Goal: Task Accomplishment & Management: Manage account settings

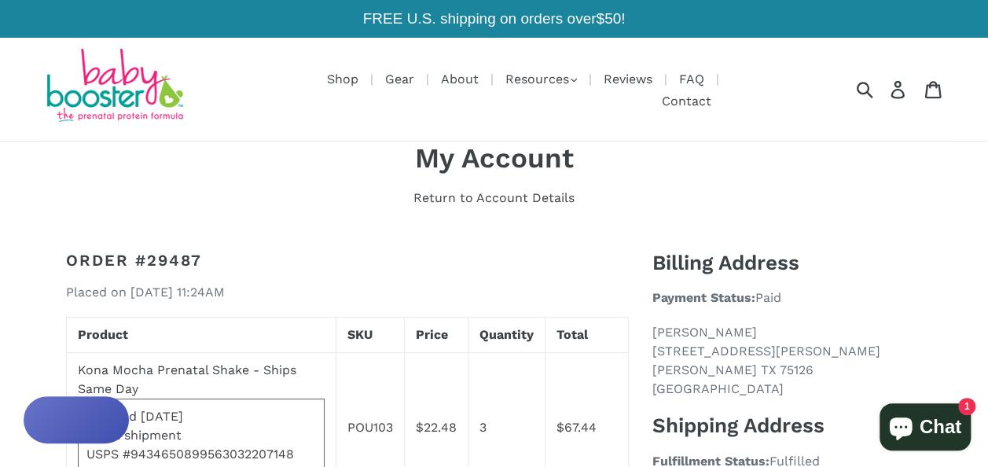
drag, startPoint x: 300, startPoint y: 442, endPoint x: 134, endPoint y: 439, distance: 166.6
click at [134, 445] on div "USPS #9434650899563032207148" at bounding box center [201, 454] width 230 height 19
copy div "9434650899563032207148"
click at [901, 83] on icon at bounding box center [896, 89] width 13 height 18
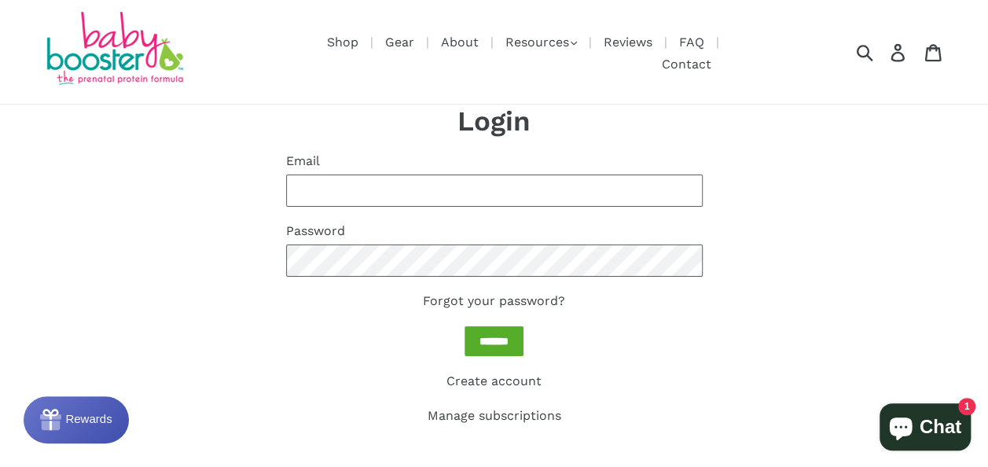
type input "**********"
click at [470, 326] on input "*******" at bounding box center [493, 341] width 59 height 31
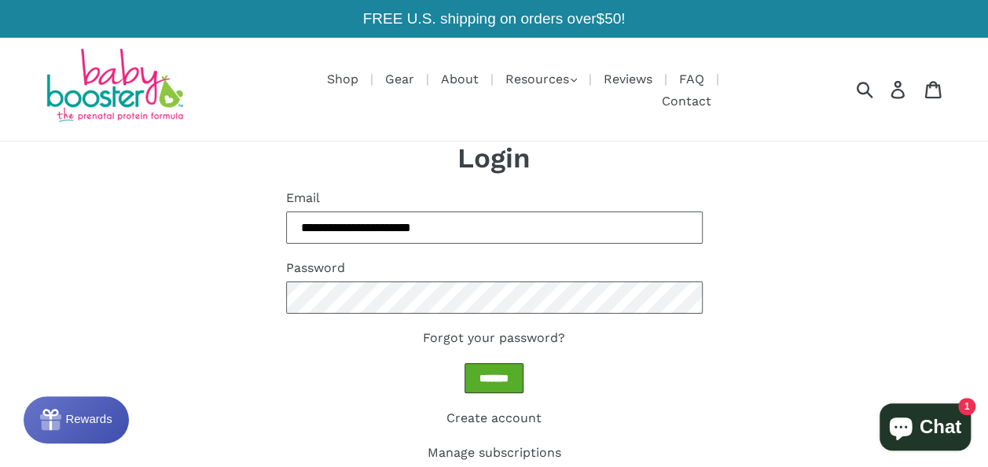
click at [494, 363] on input "*******" at bounding box center [493, 378] width 59 height 31
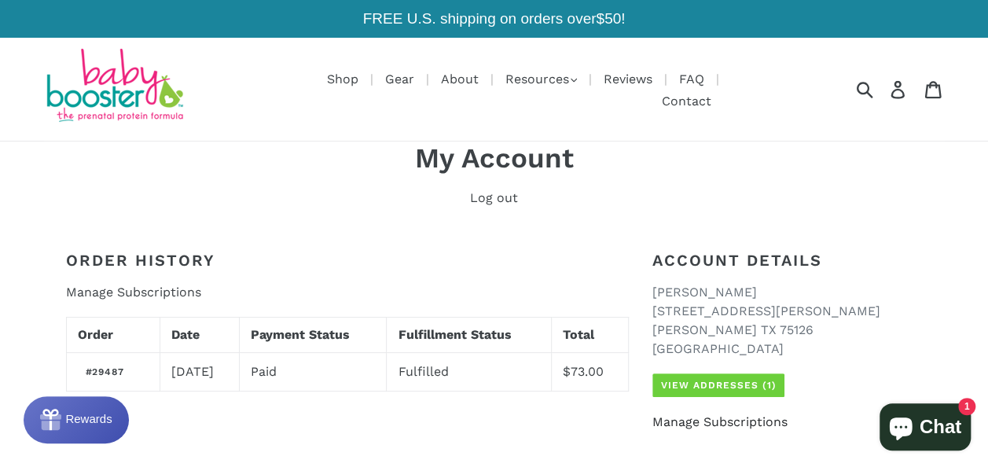
click at [771, 414] on link "Manage Subscriptions" at bounding box center [719, 421] width 135 height 15
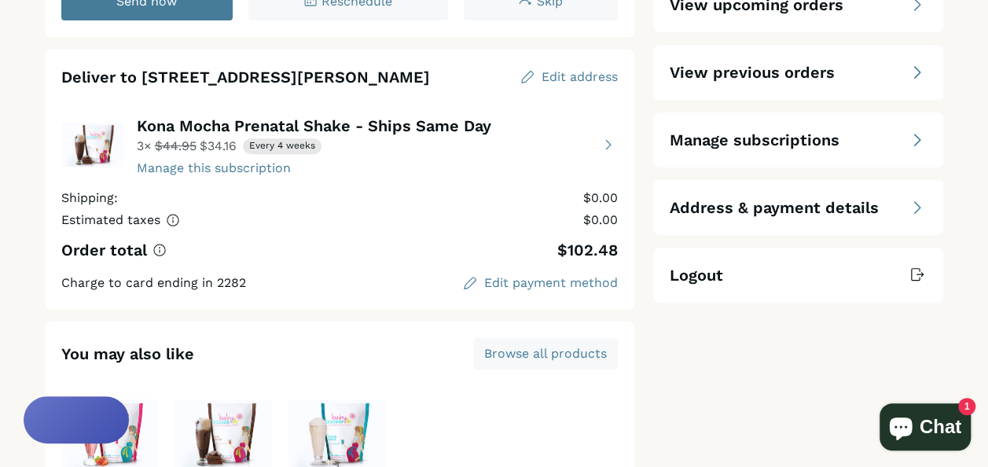
scroll to position [236, 0]
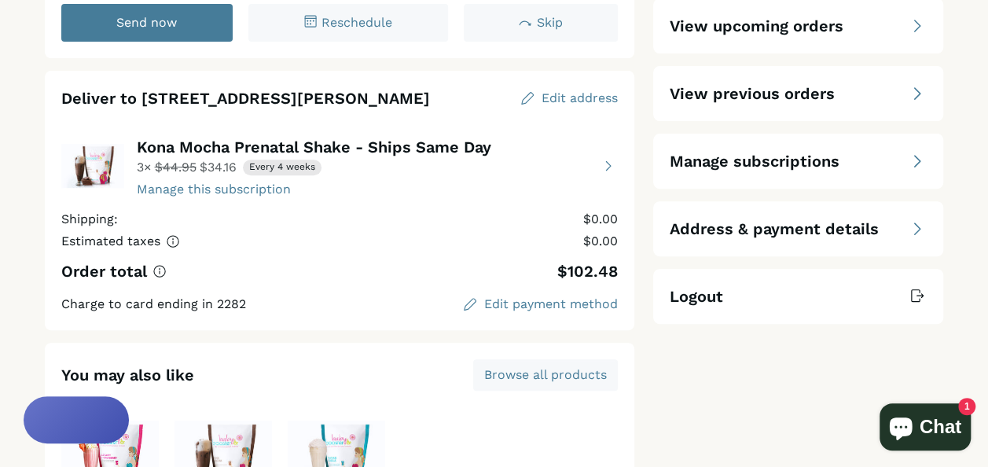
click at [897, 152] on div "Manage subscriptions" at bounding box center [798, 161] width 257 height 22
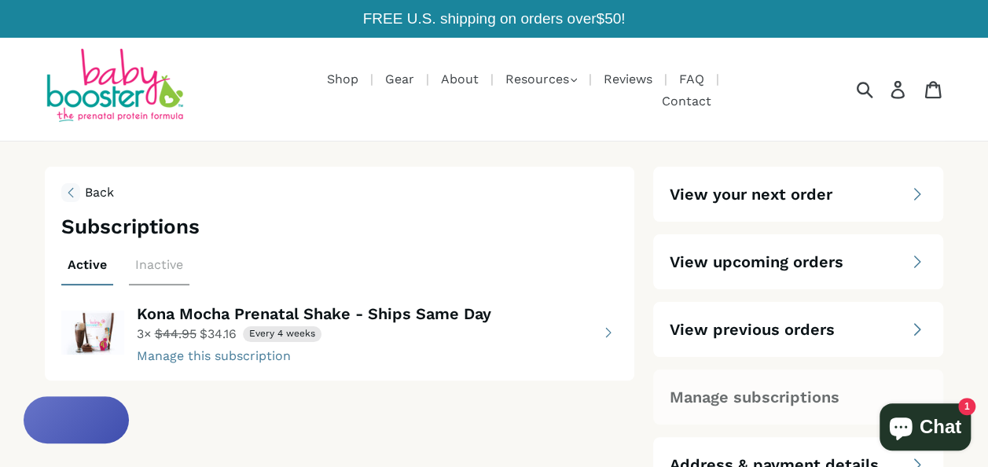
click at [218, 340] on button "view details about Kona Mocha Prenatal Shake - Ships Same Day 3 × $34.16 Every …" at bounding box center [339, 332] width 557 height 63
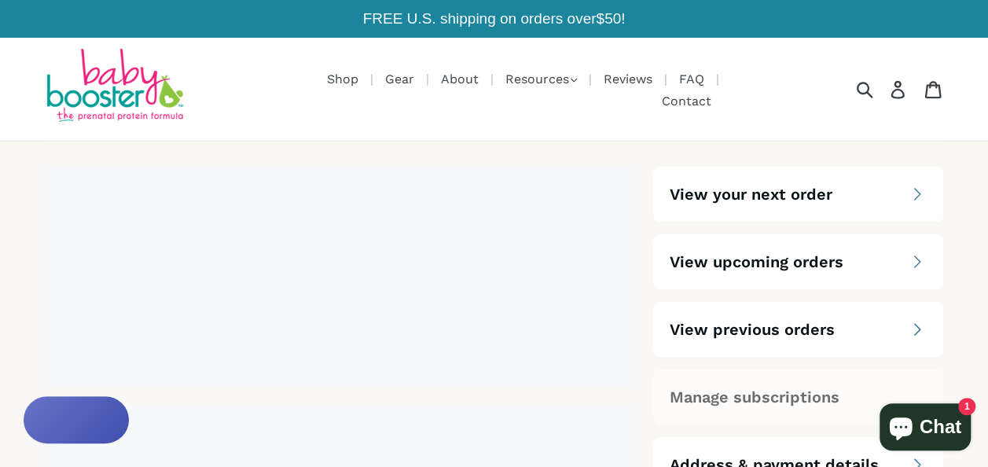
select select "****"
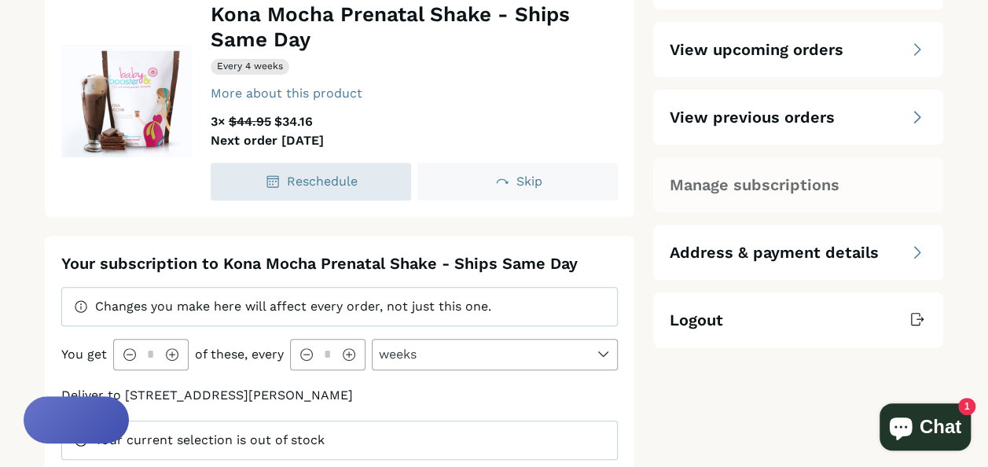
scroll to position [314, 0]
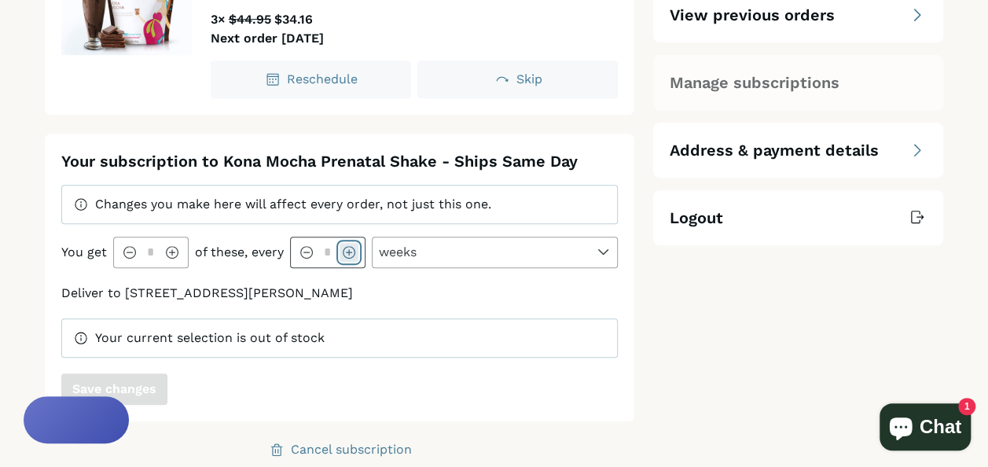
click at [347, 246] on icon at bounding box center [349, 252] width 13 height 13
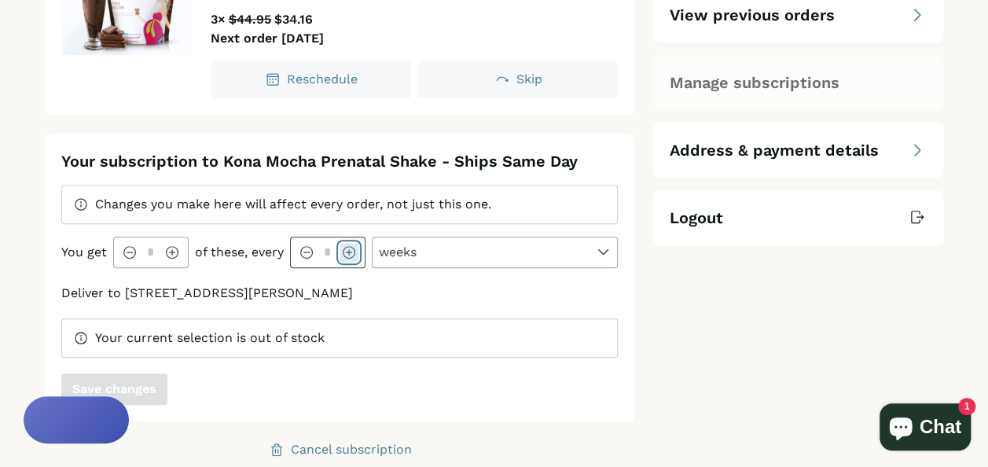
click at [347, 246] on icon at bounding box center [349, 252] width 13 height 13
type input "**"
click at [307, 331] on div "Your current selection is out of stock" at bounding box center [209, 338] width 229 height 19
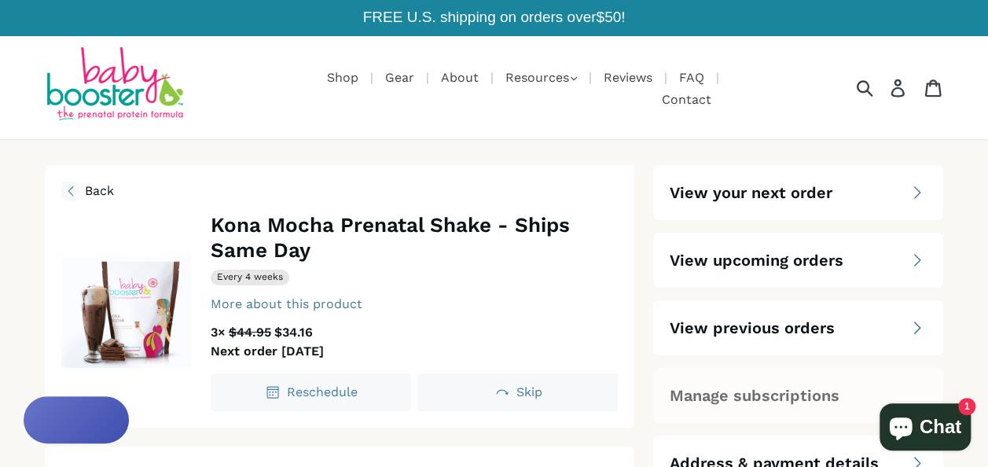
scroll to position [0, 0]
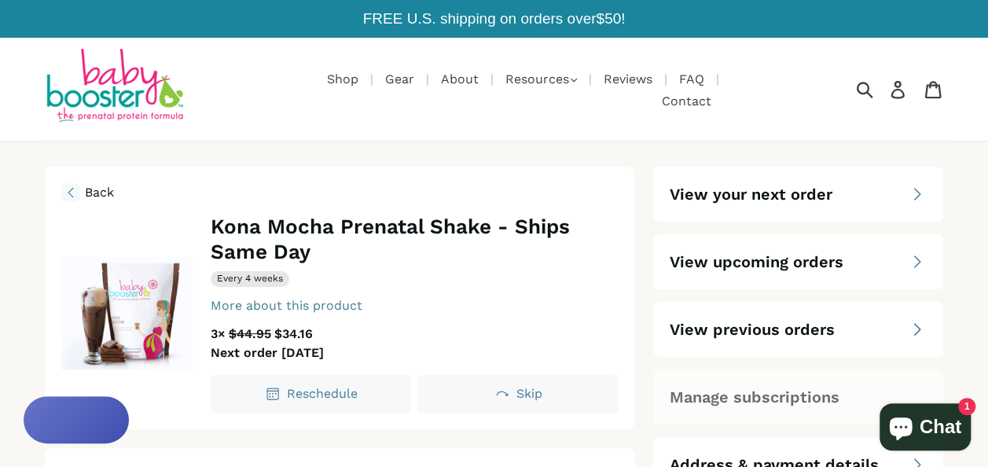
click at [687, 386] on span "Manage subscriptions" at bounding box center [755, 397] width 170 height 22
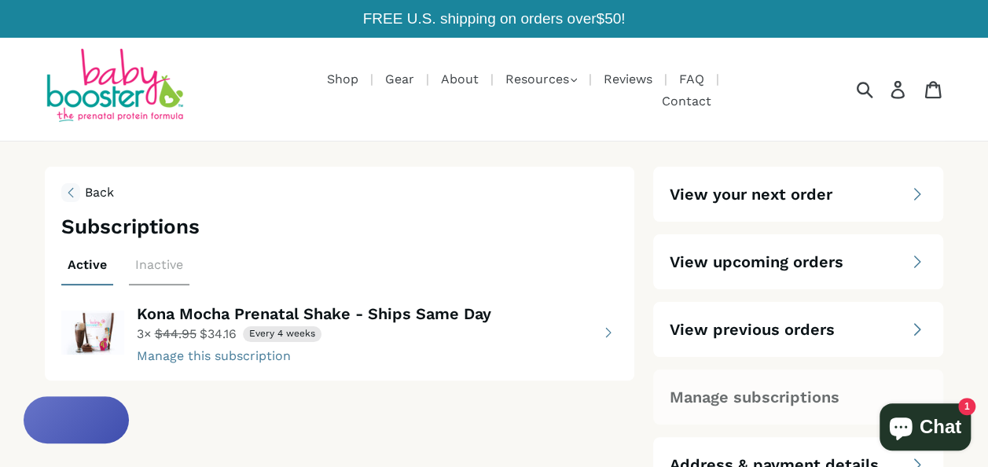
click at [247, 345] on button "view details about Kona Mocha Prenatal Shake - Ships Same Day 3 × $34.16 Every …" at bounding box center [339, 332] width 557 height 63
select select "****"
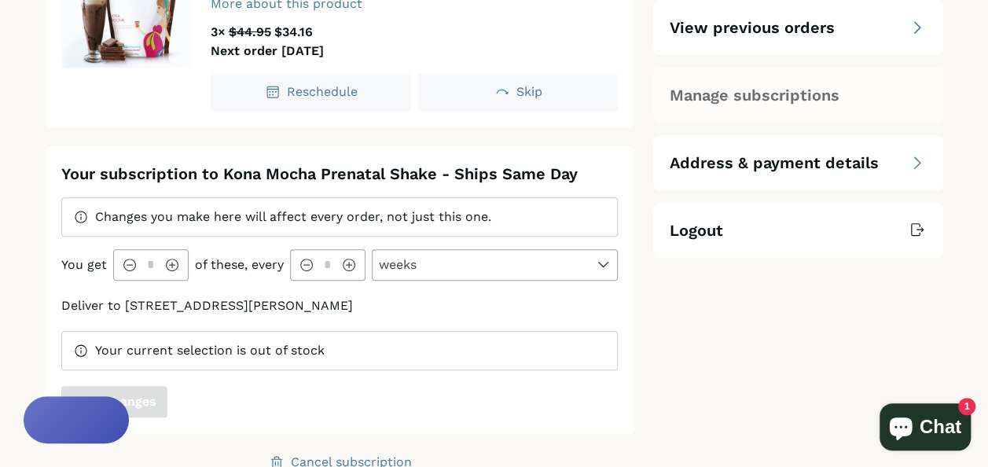
scroll to position [314, 0]
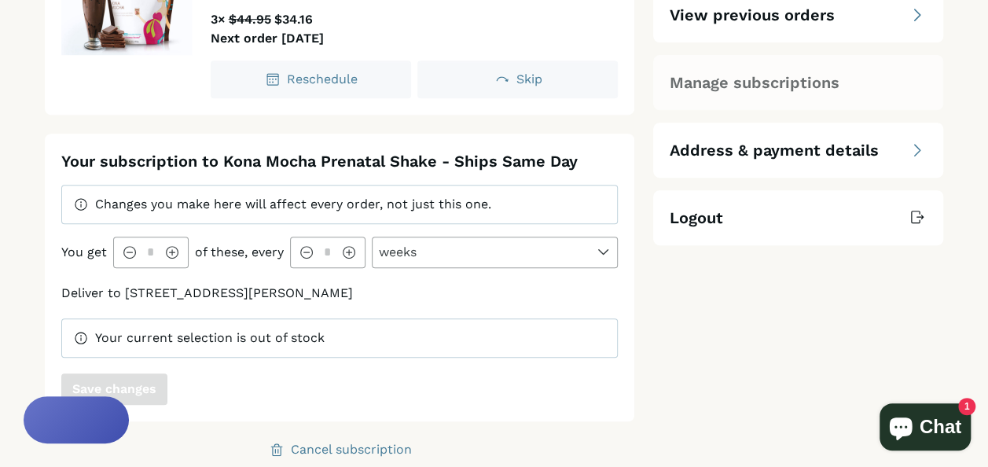
click at [79, 331] on icon at bounding box center [81, 338] width 13 height 14
click at [296, 386] on div "Save changes" at bounding box center [339, 388] width 557 height 31
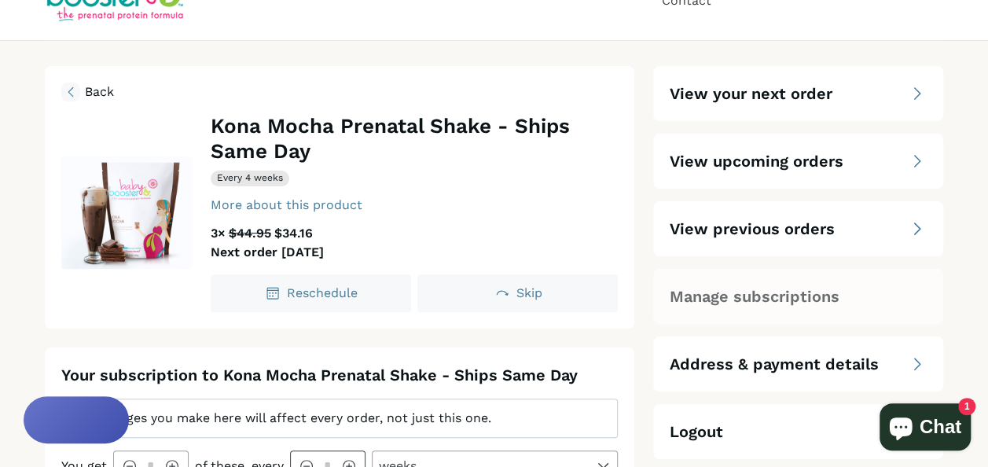
scroll to position [79, 0]
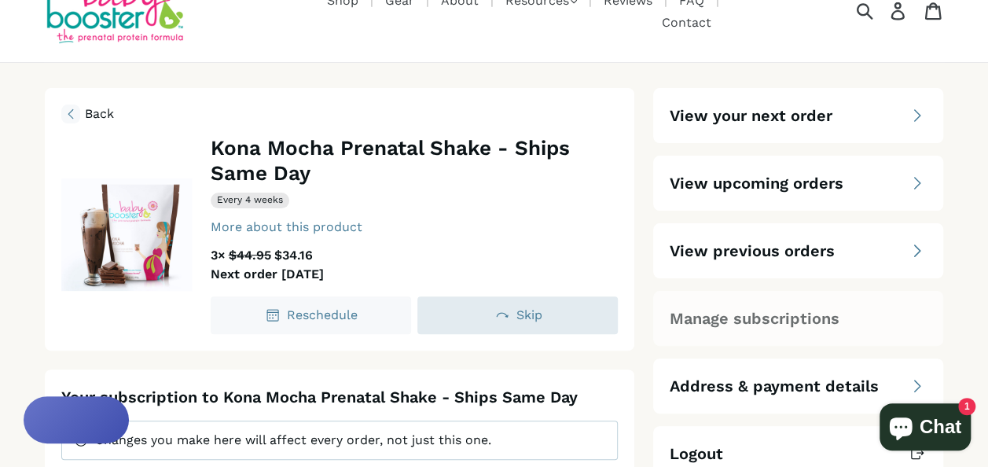
click at [529, 307] on span "Skip" at bounding box center [529, 314] width 26 height 15
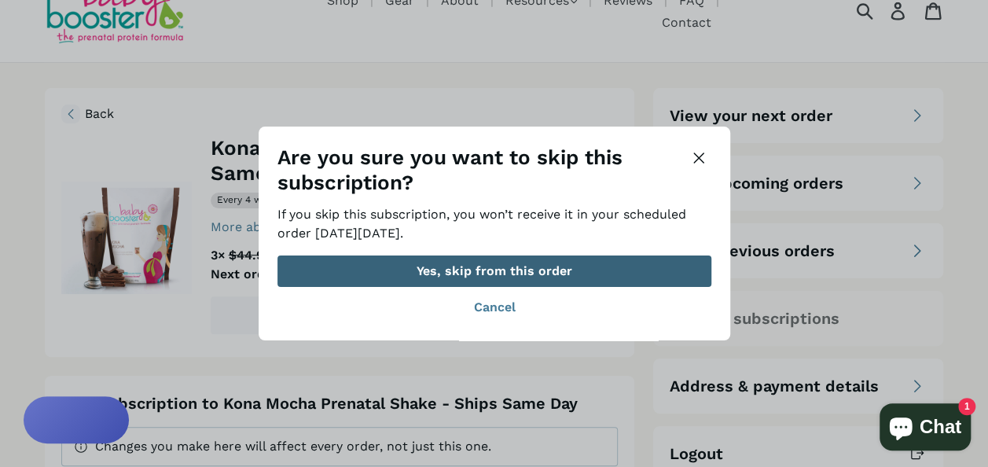
click at [523, 274] on div "Yes, skip from this order" at bounding box center [495, 271] width 156 height 13
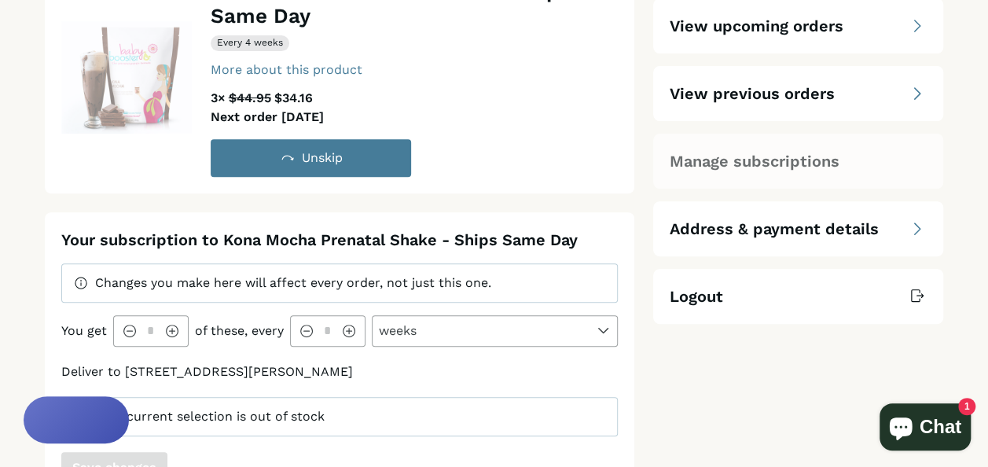
scroll to position [157, 0]
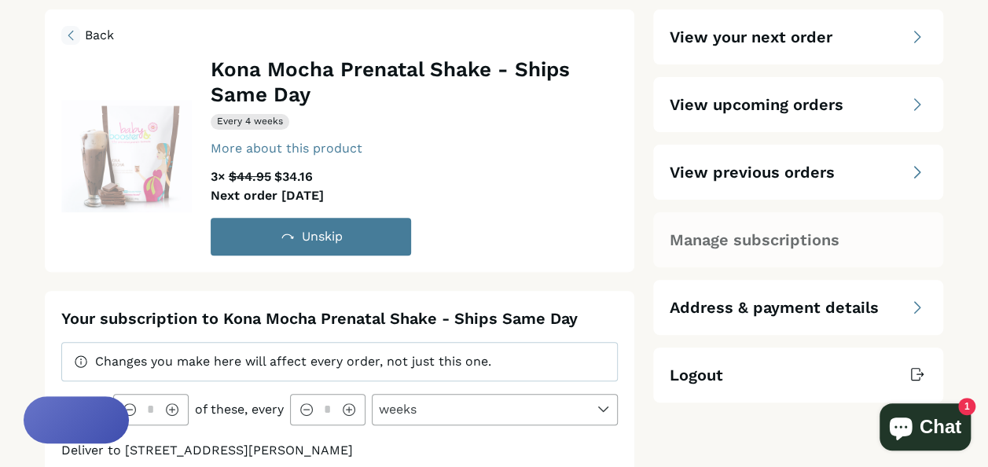
click at [917, 432] on icon "Chat window" at bounding box center [901, 427] width 38 height 38
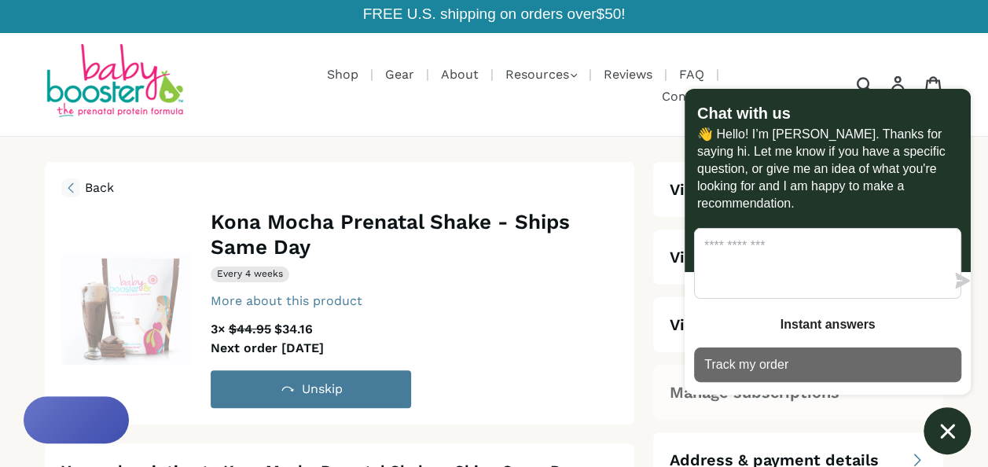
scroll to position [0, 0]
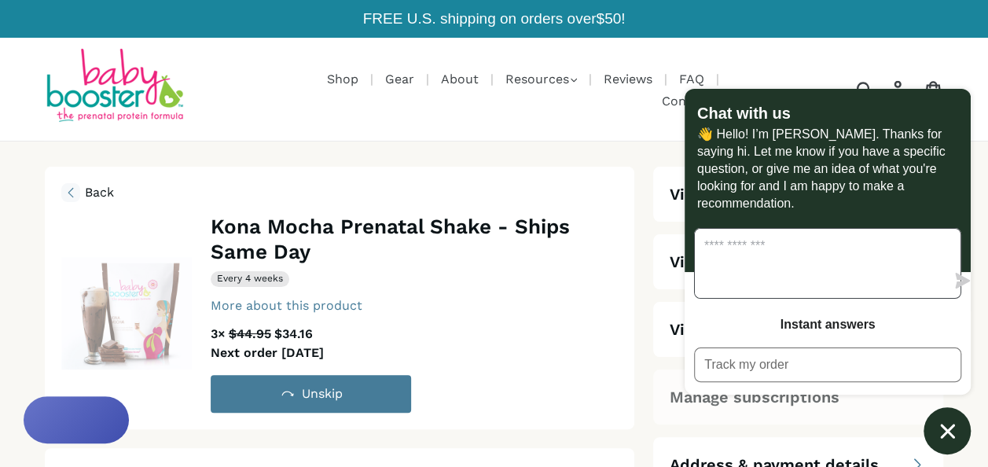
click at [870, 261] on textarea "Message us" at bounding box center [820, 263] width 251 height 69
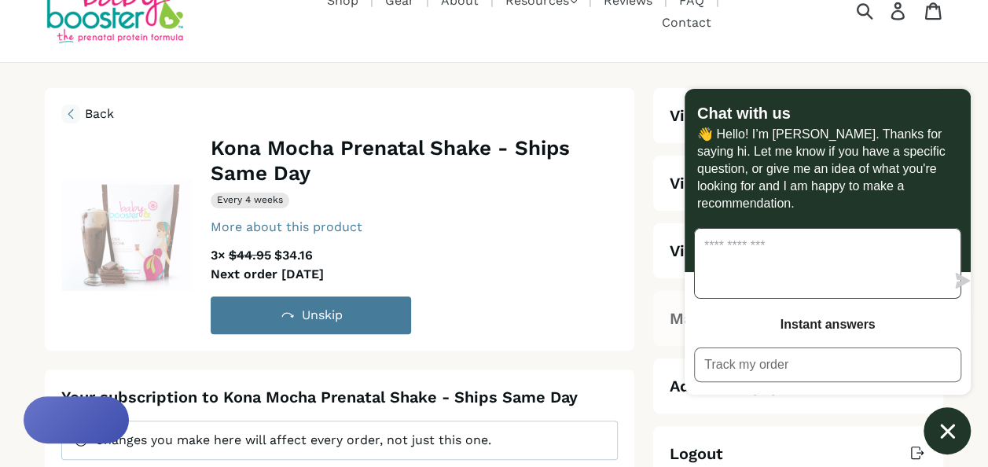
scroll to position [157, 0]
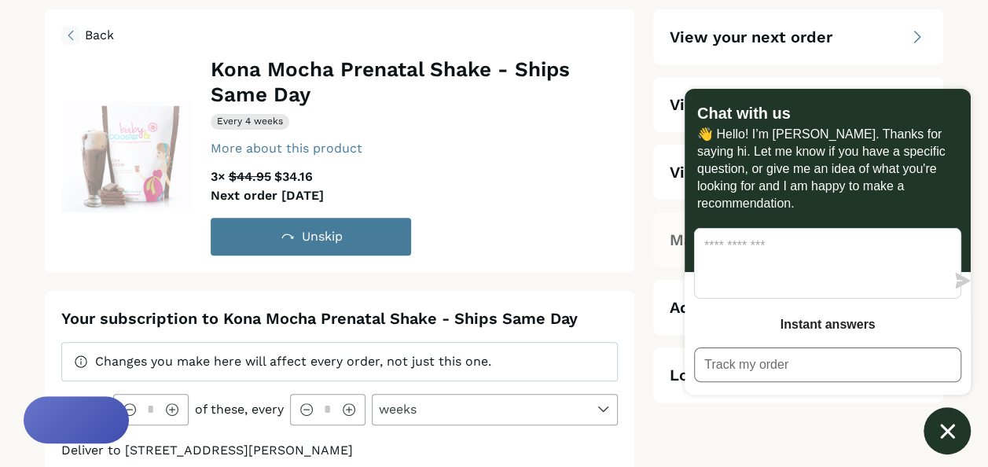
click at [750, 422] on div "Chat with us 👋 Hello! I’m Marion. Thanks for saying hi. Let me know if you have…" at bounding box center [828, 271] width 286 height 365
click at [951, 431] on icon "Chat window" at bounding box center [947, 431] width 24 height 24
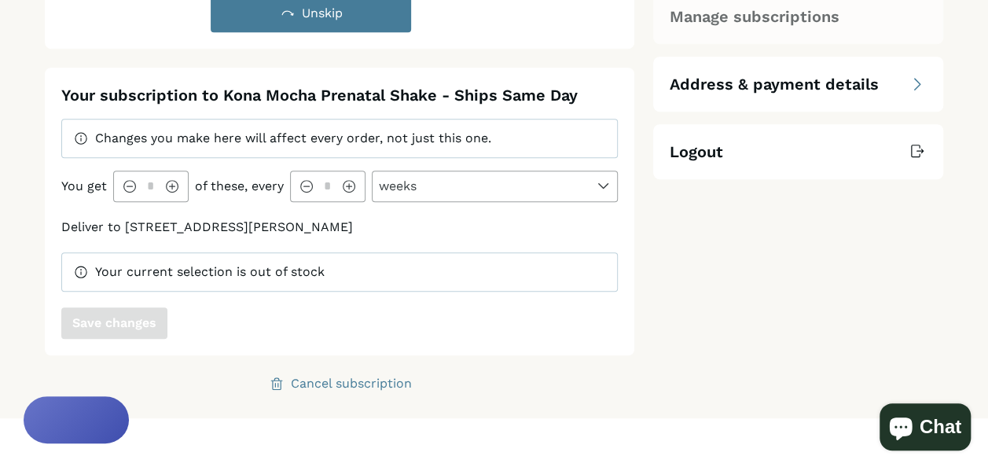
scroll to position [472, 0]
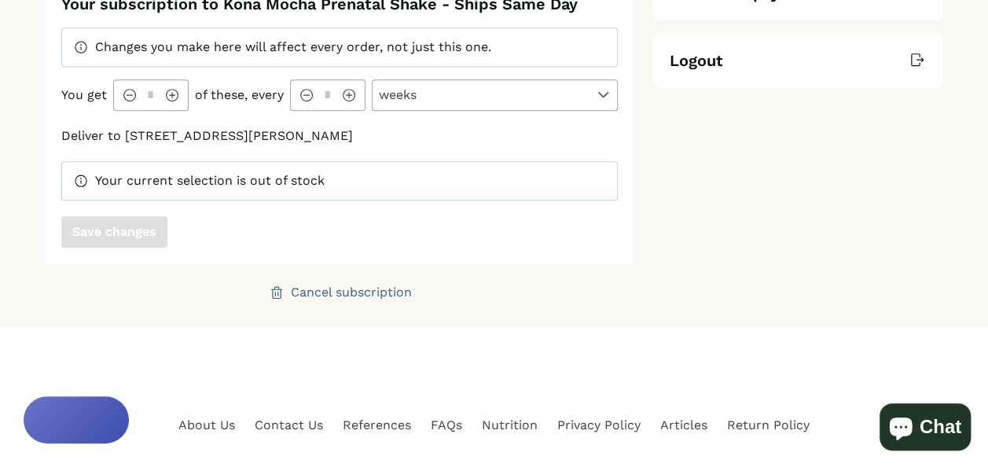
click at [314, 286] on div "Cancel subscription" at bounding box center [351, 292] width 121 height 13
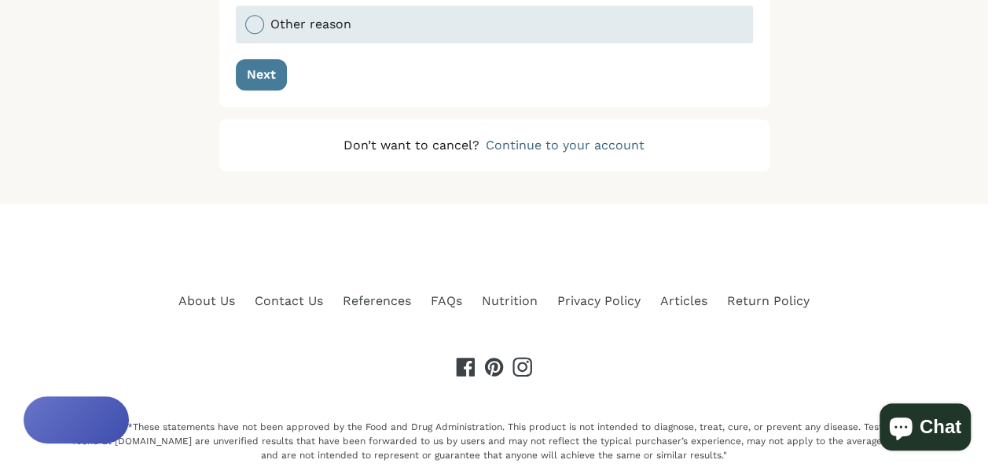
click at [542, 139] on div "Continue to your account" at bounding box center [565, 145] width 159 height 13
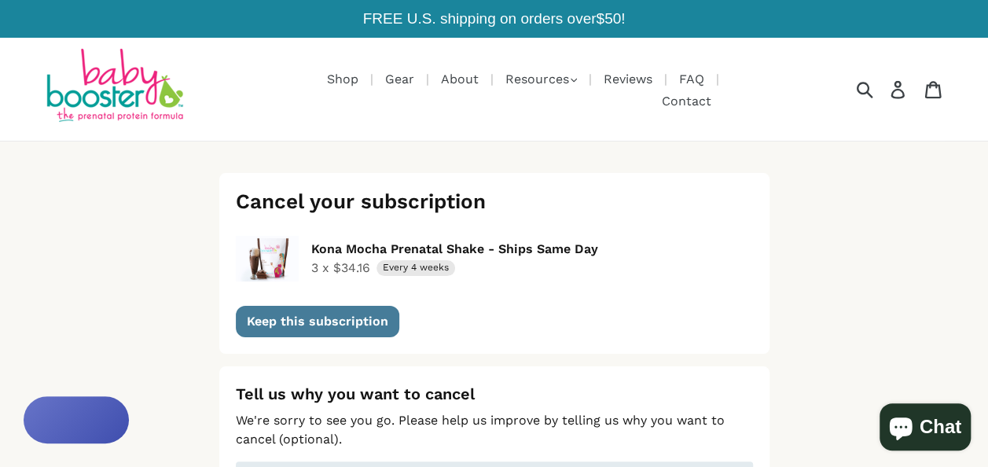
click at [126, 78] on img at bounding box center [113, 87] width 141 height 76
